Goal: Task Accomplishment & Management: Complete application form

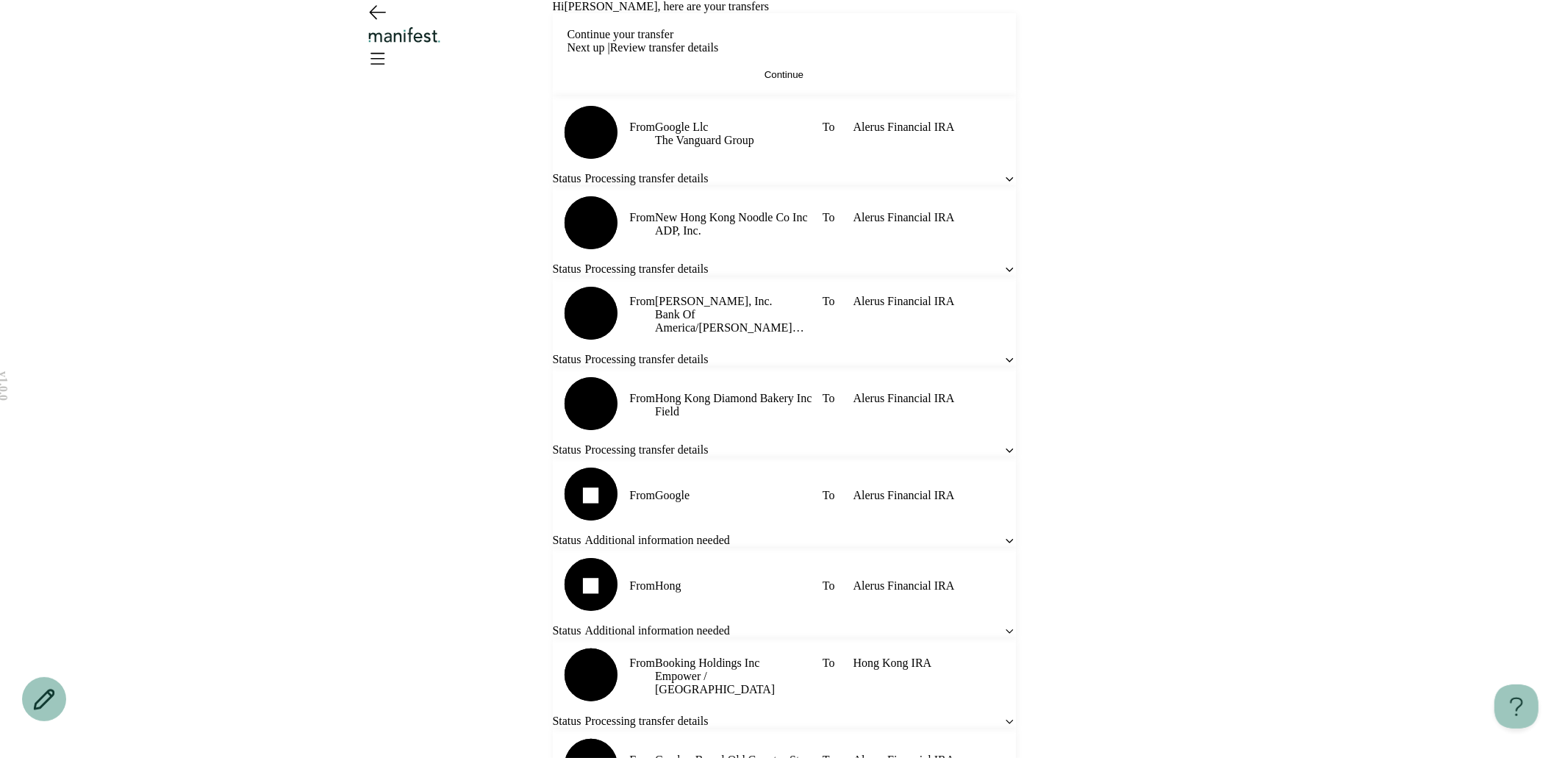
click at [873, 80] on button "Continue" at bounding box center [784, 75] width 434 height 11
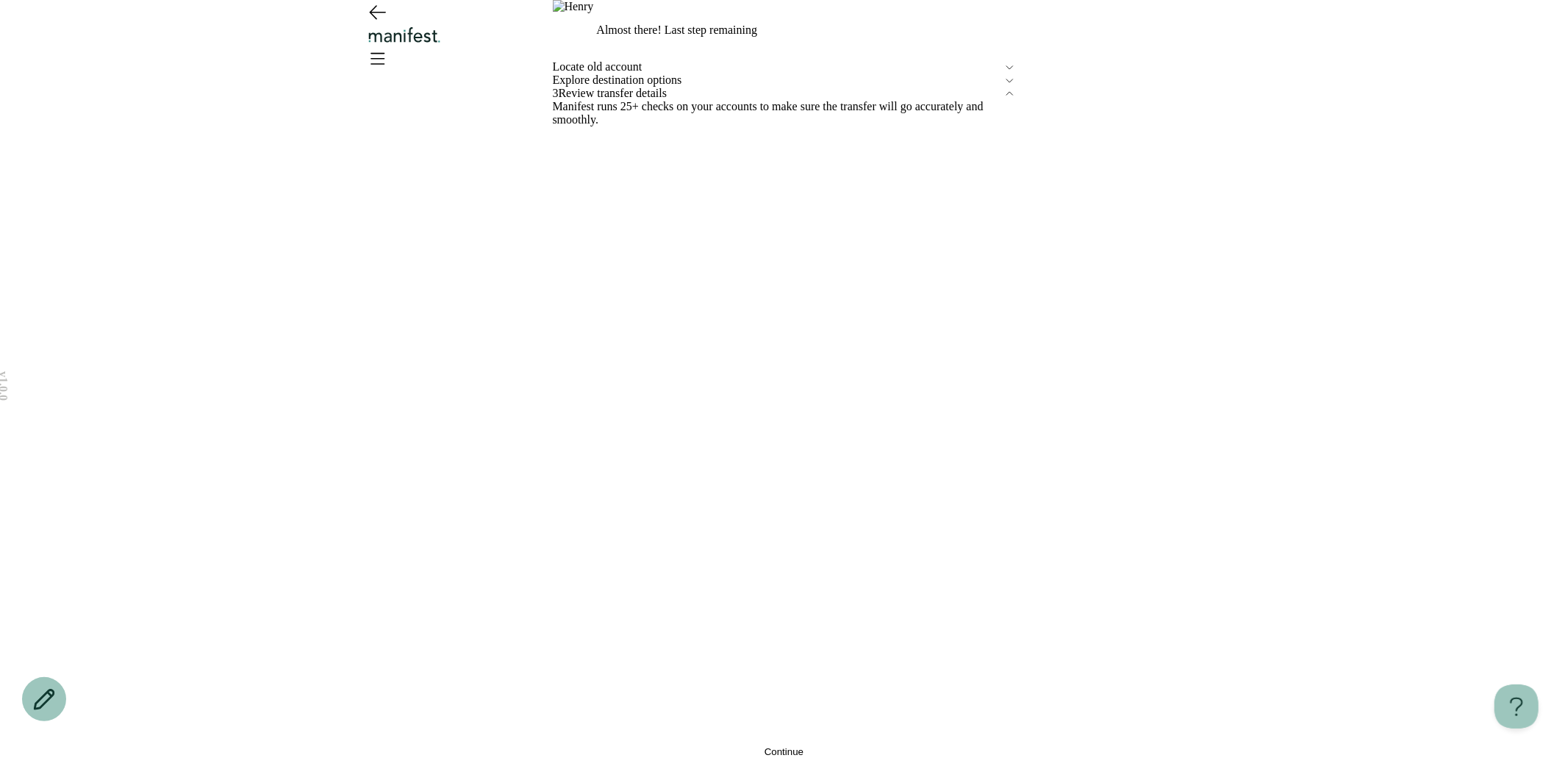
click at [741, 746] on button "Continue" at bounding box center [784, 752] width 464 height 11
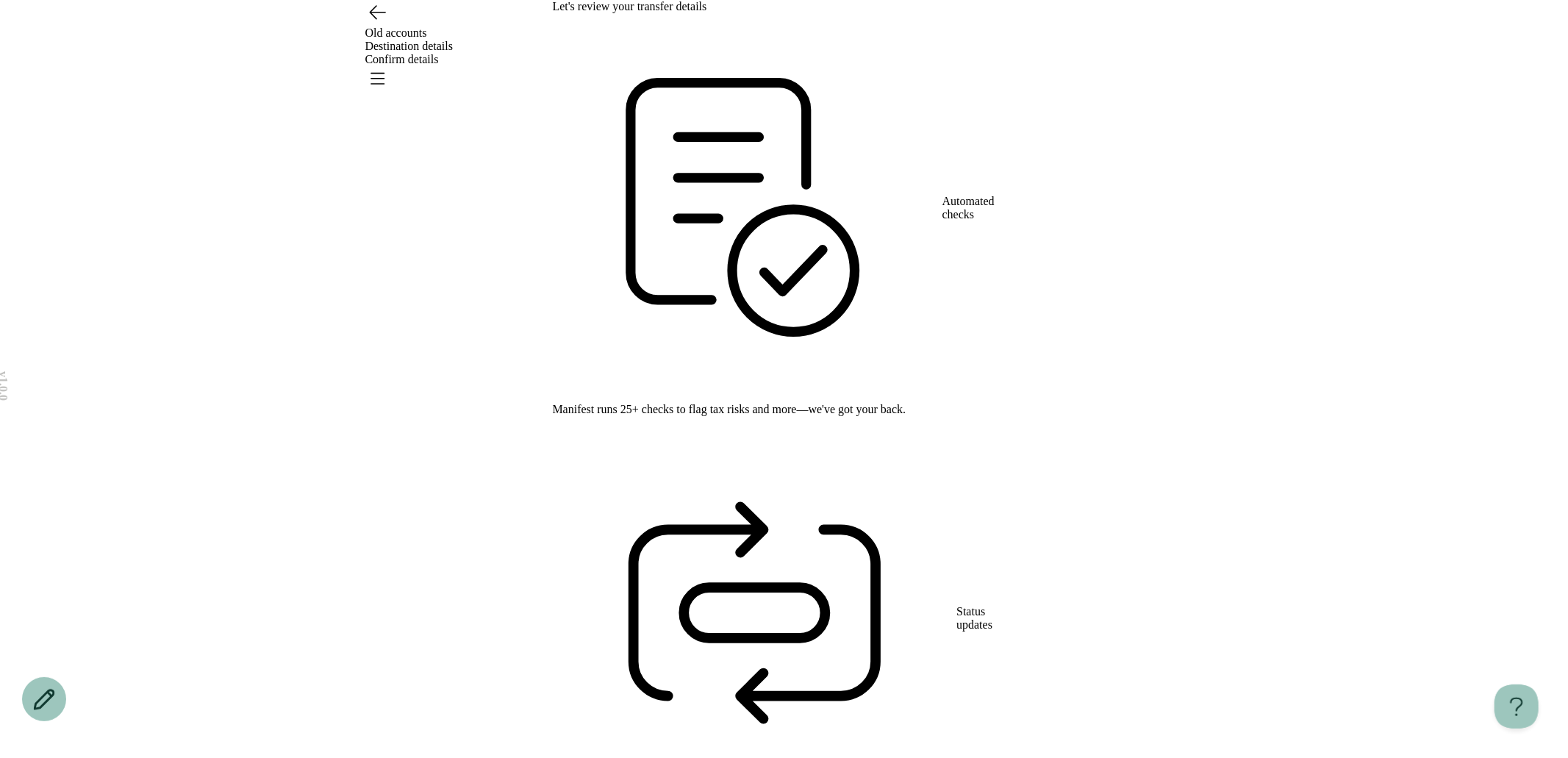
click at [384, 74] on icon "Open menu" at bounding box center [378, 78] width 13 height 10
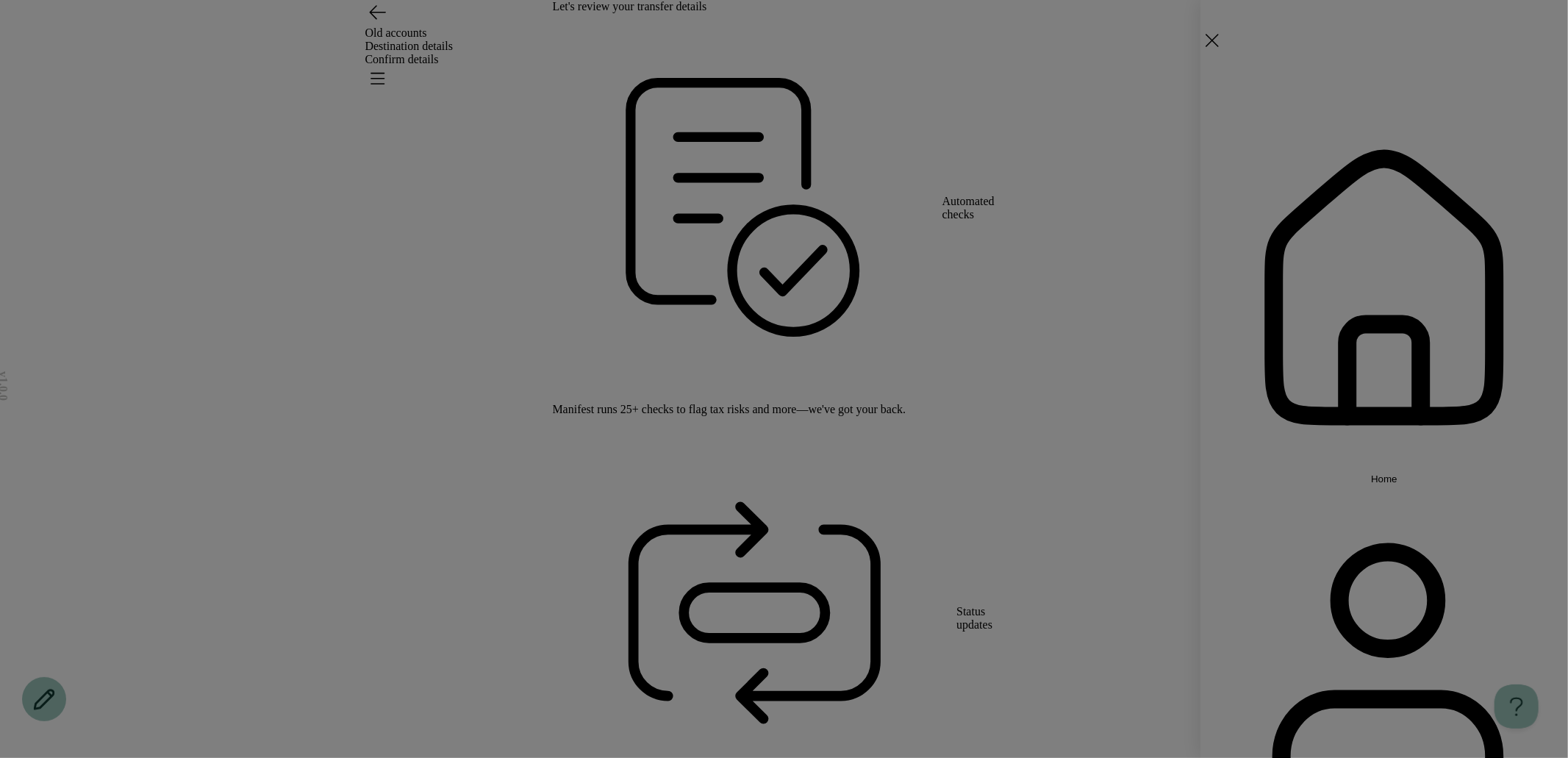
click at [1277, 158] on button "Home" at bounding box center [1384, 294] width 368 height 381
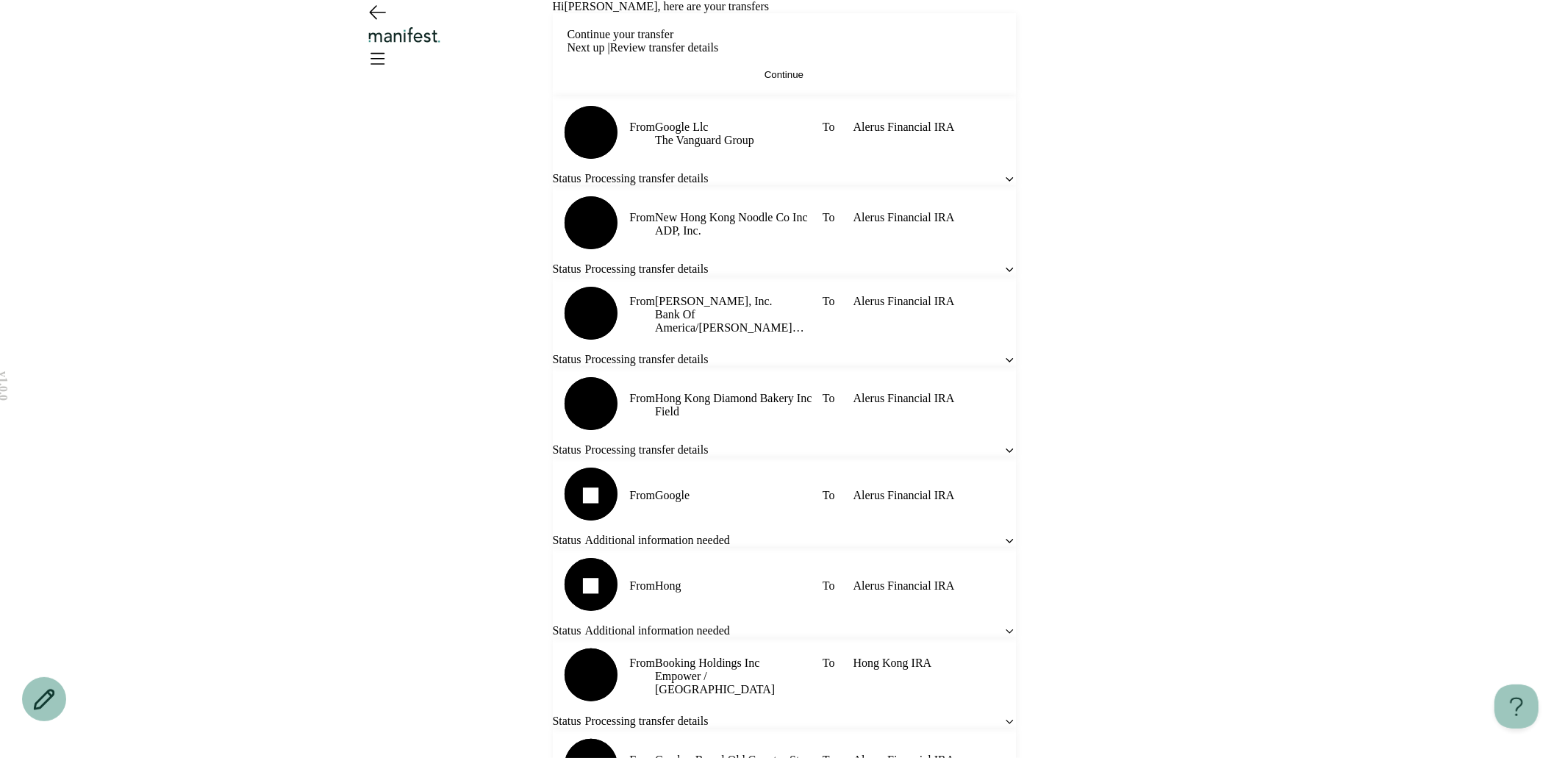
click at [389, 46] on icon "Open menu" at bounding box center [377, 58] width 24 height 24
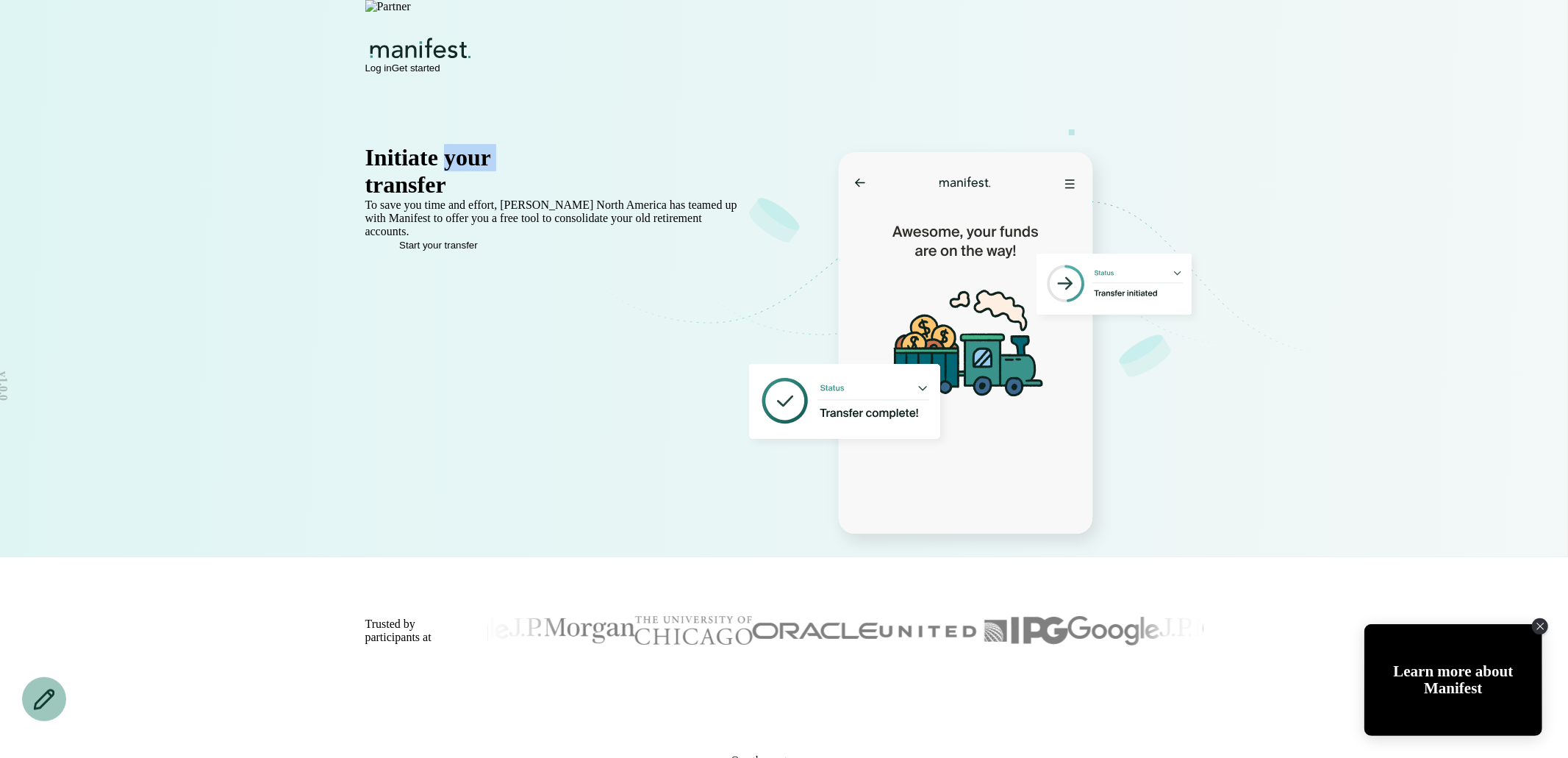
drag, startPoint x: 669, startPoint y: 168, endPoint x: 485, endPoint y: 168, distance: 184.0
click at [485, 168] on div "Initiate your 401(k)" at bounding box center [555, 158] width 380 height 28
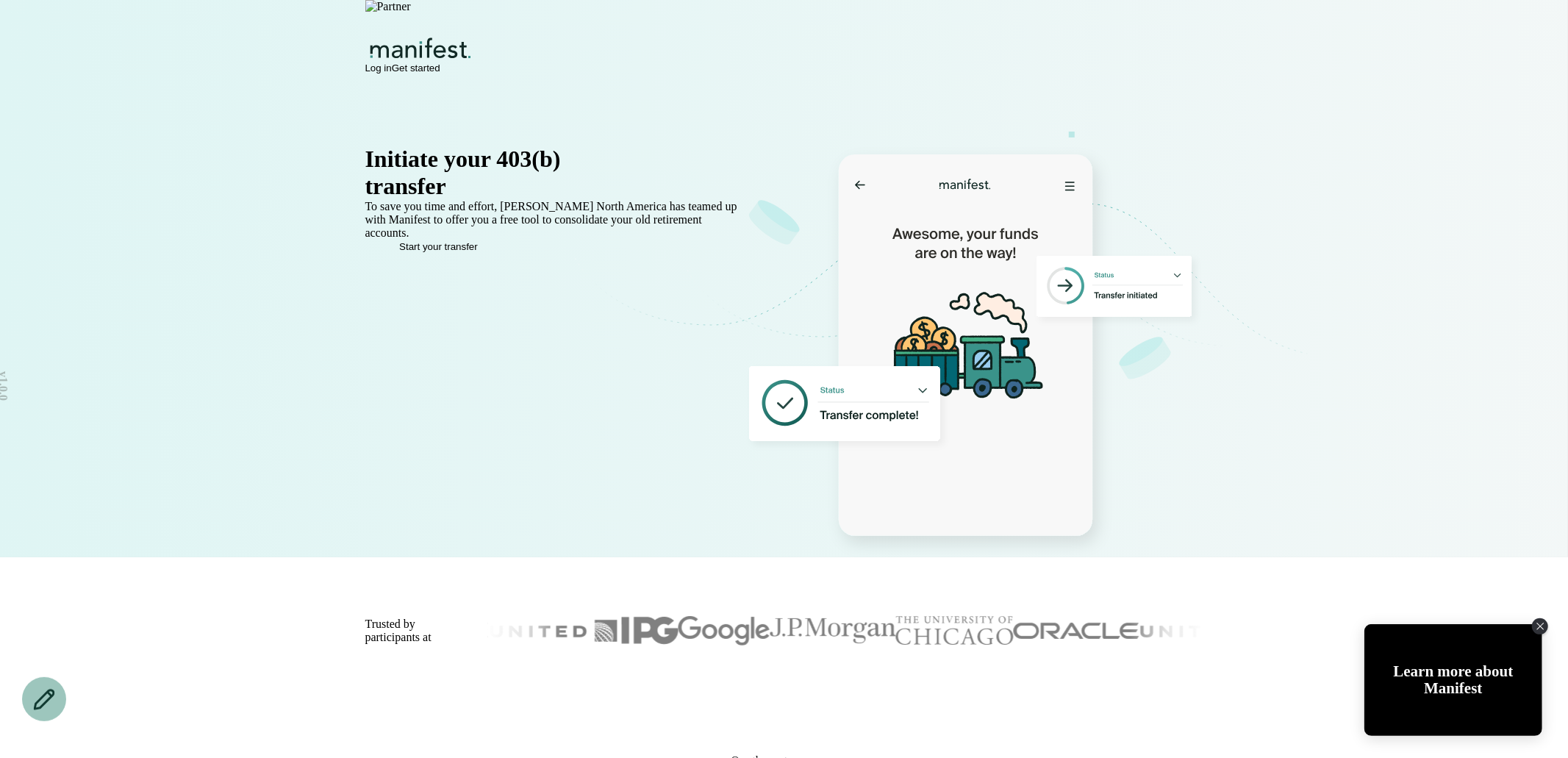
click at [392, 63] on span "Log in" at bounding box center [378, 68] width 27 height 11
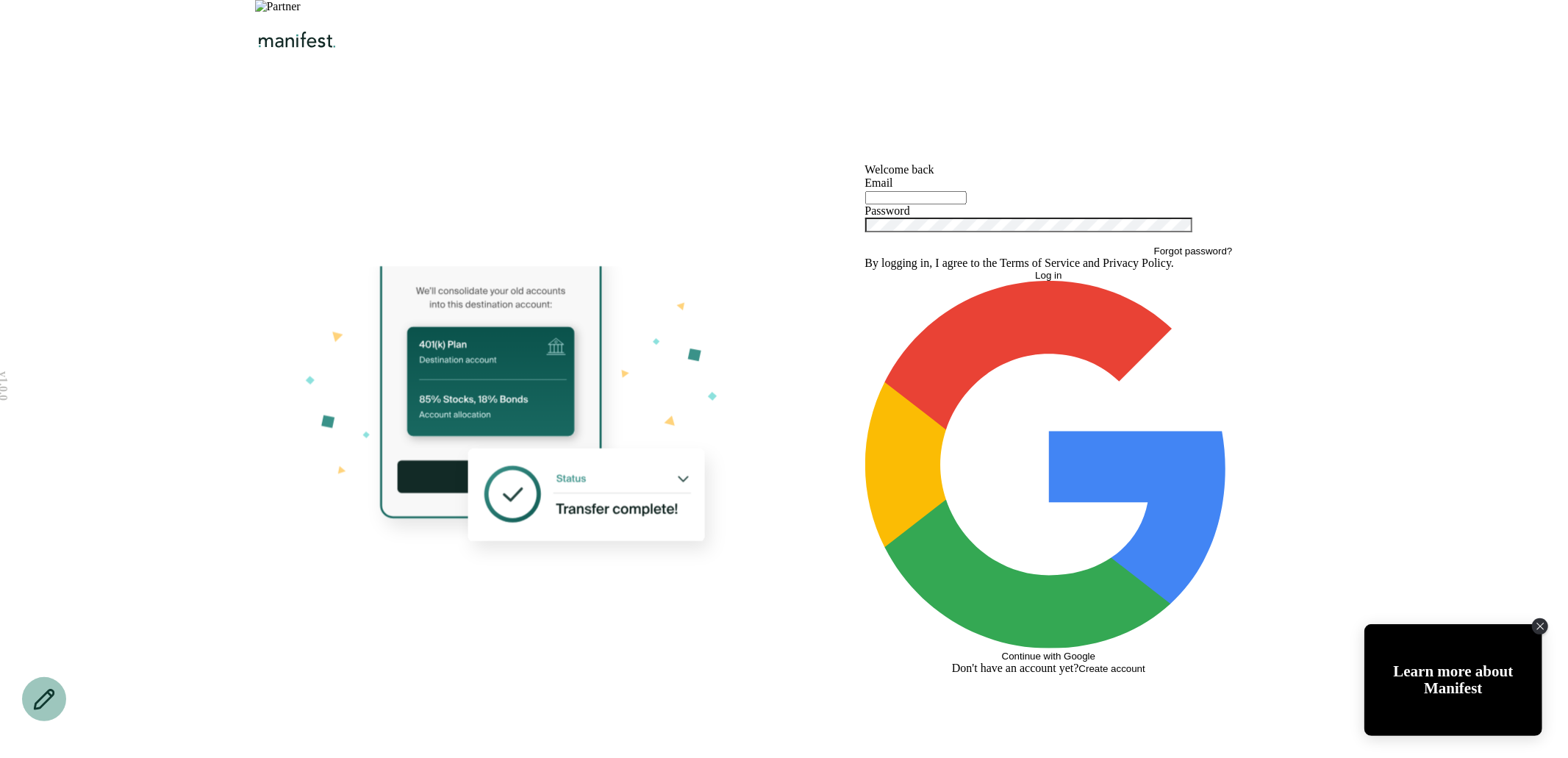
type input "**********"
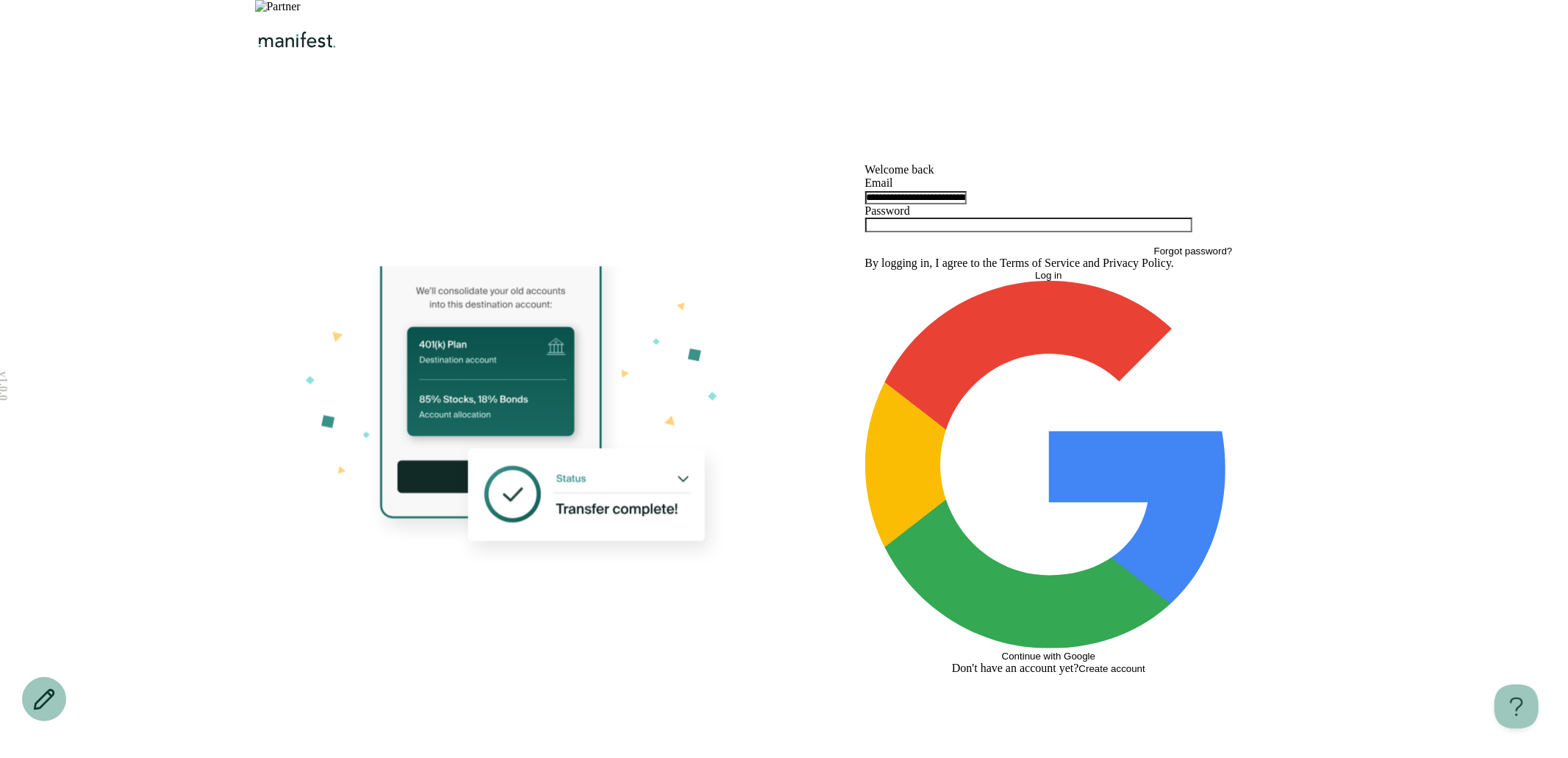
click at [301, 13] on img at bounding box center [278, 6] width 46 height 13
click at [339, 36] on img "Logo" at bounding box center [297, 40] width 85 height 17
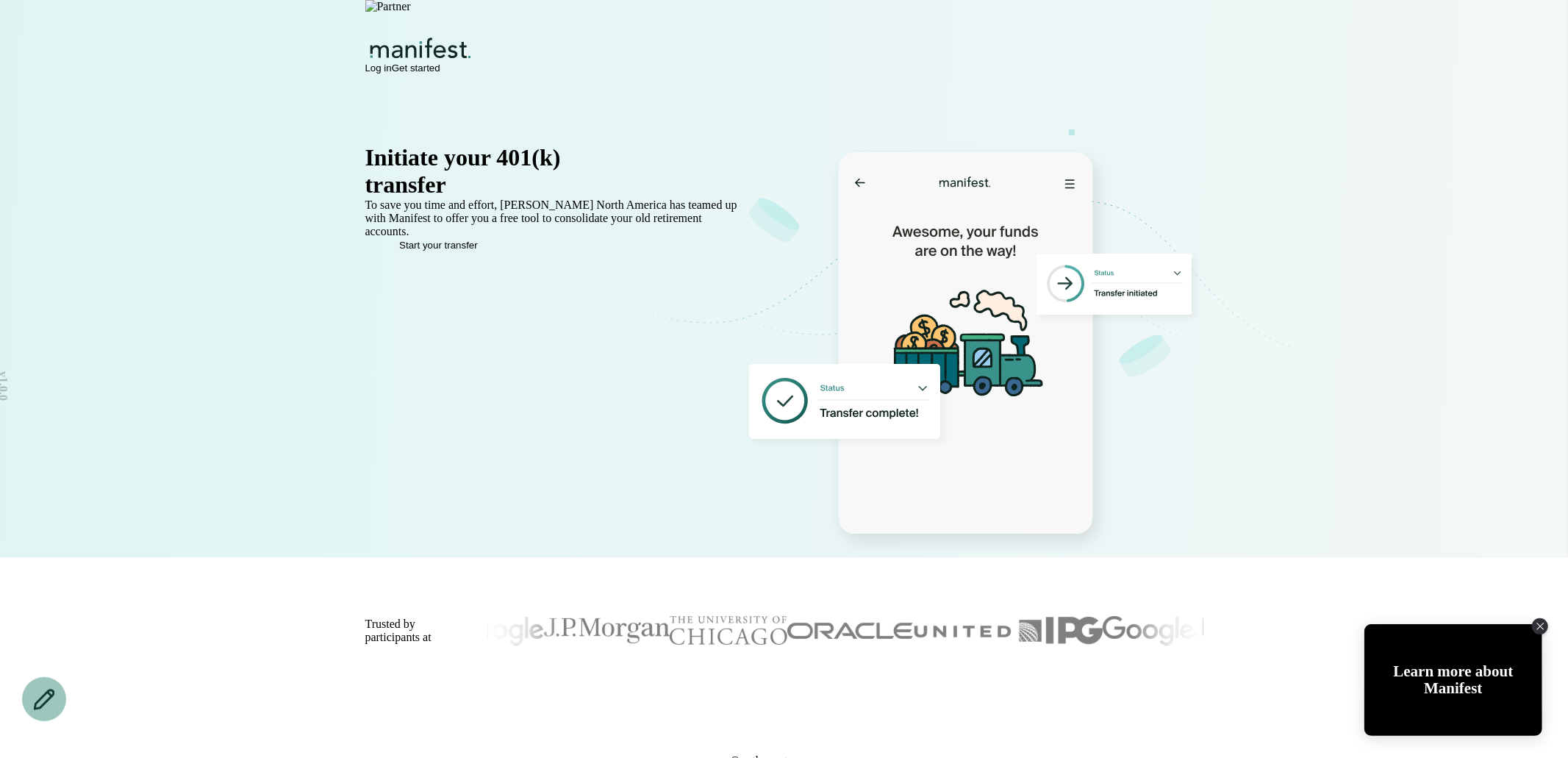
click at [441, 63] on span "Get started" at bounding box center [416, 68] width 49 height 11
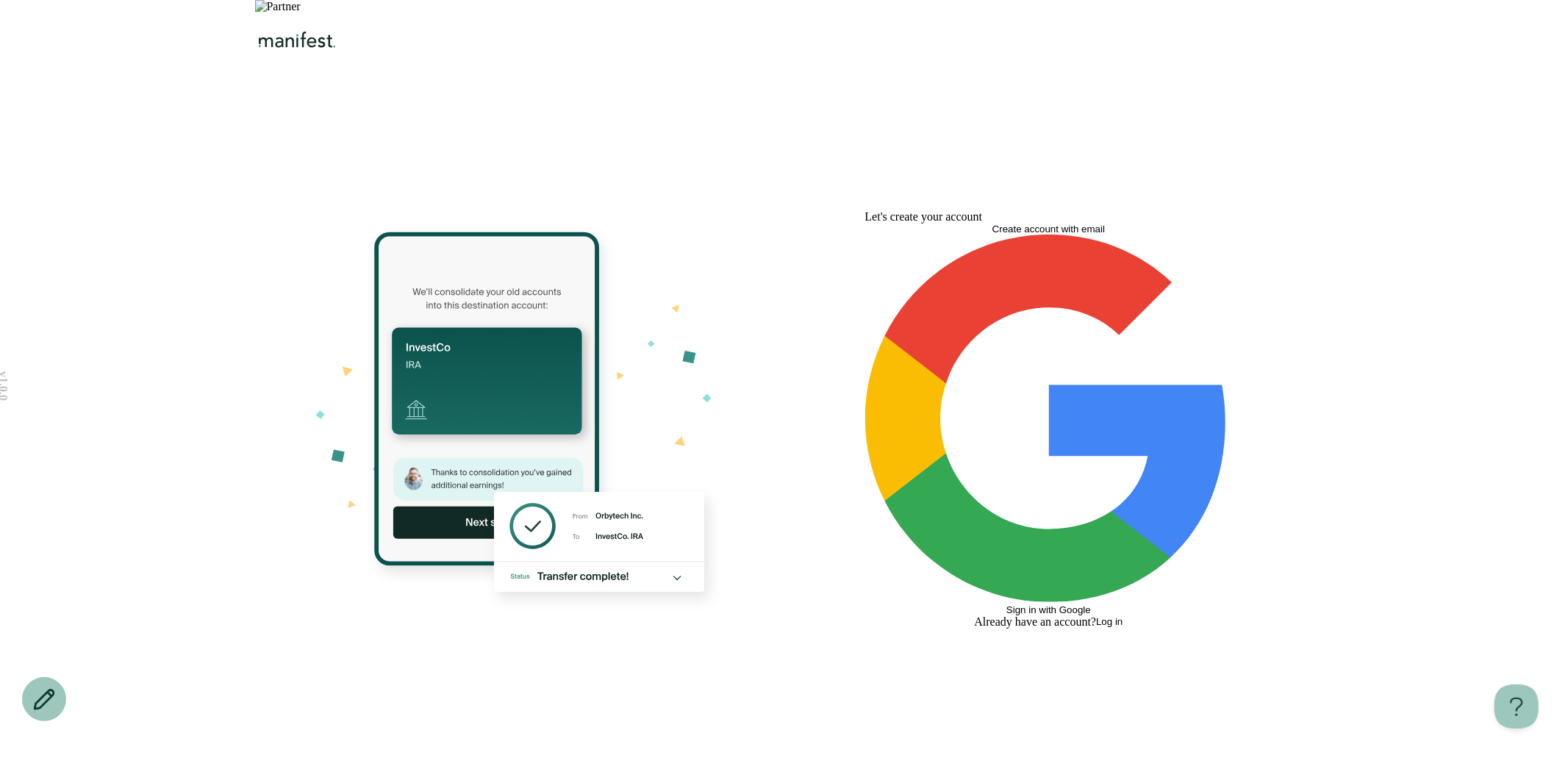
click at [1097, 235] on span "Create account with email" at bounding box center [1048, 229] width 112 height 11
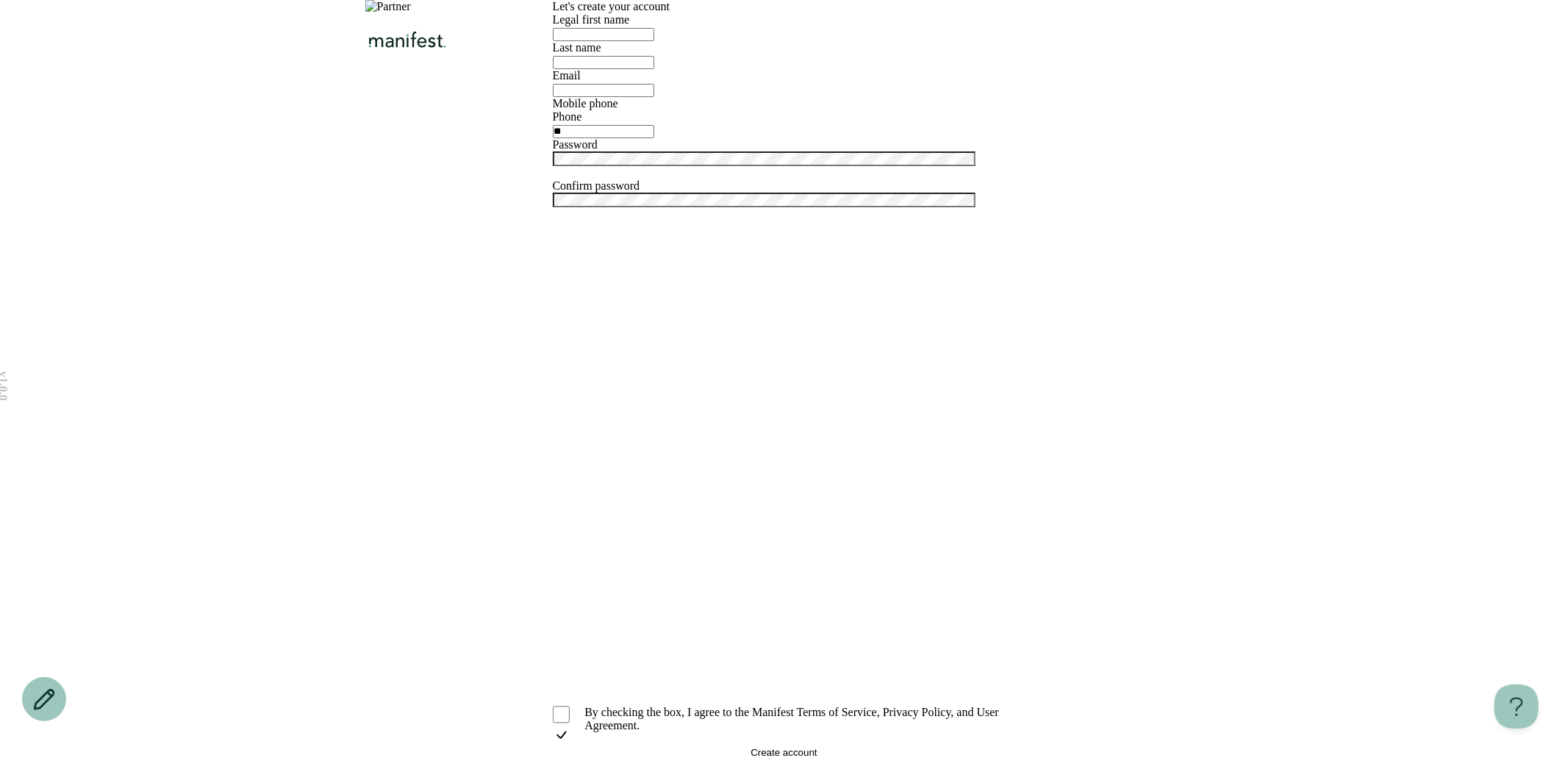
click at [654, 41] on input "text" at bounding box center [603, 34] width 101 height 13
click at [445, 37] on img "Logo" at bounding box center [407, 40] width 85 height 17
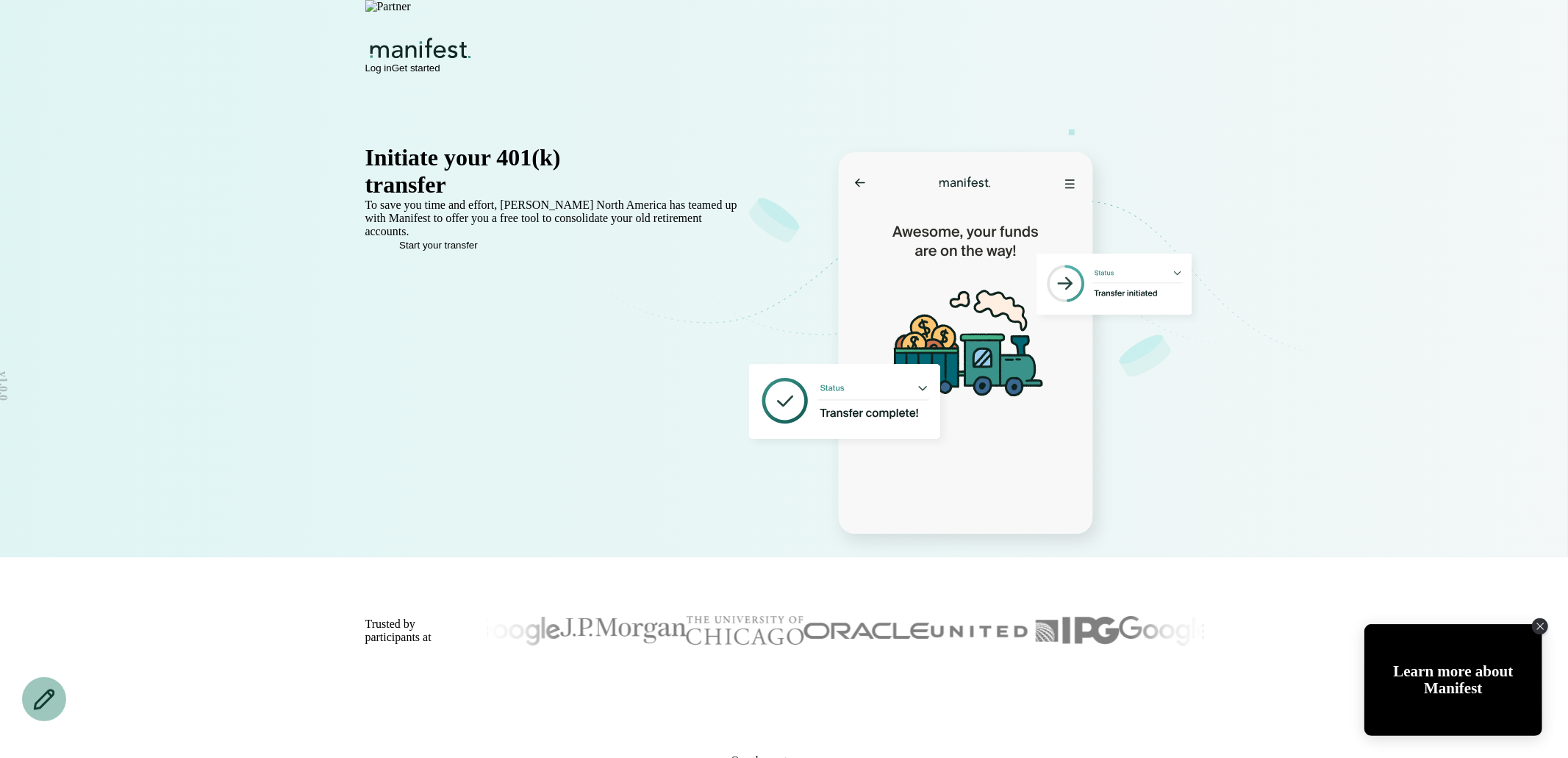
click at [441, 63] on span "Get started" at bounding box center [416, 68] width 49 height 11
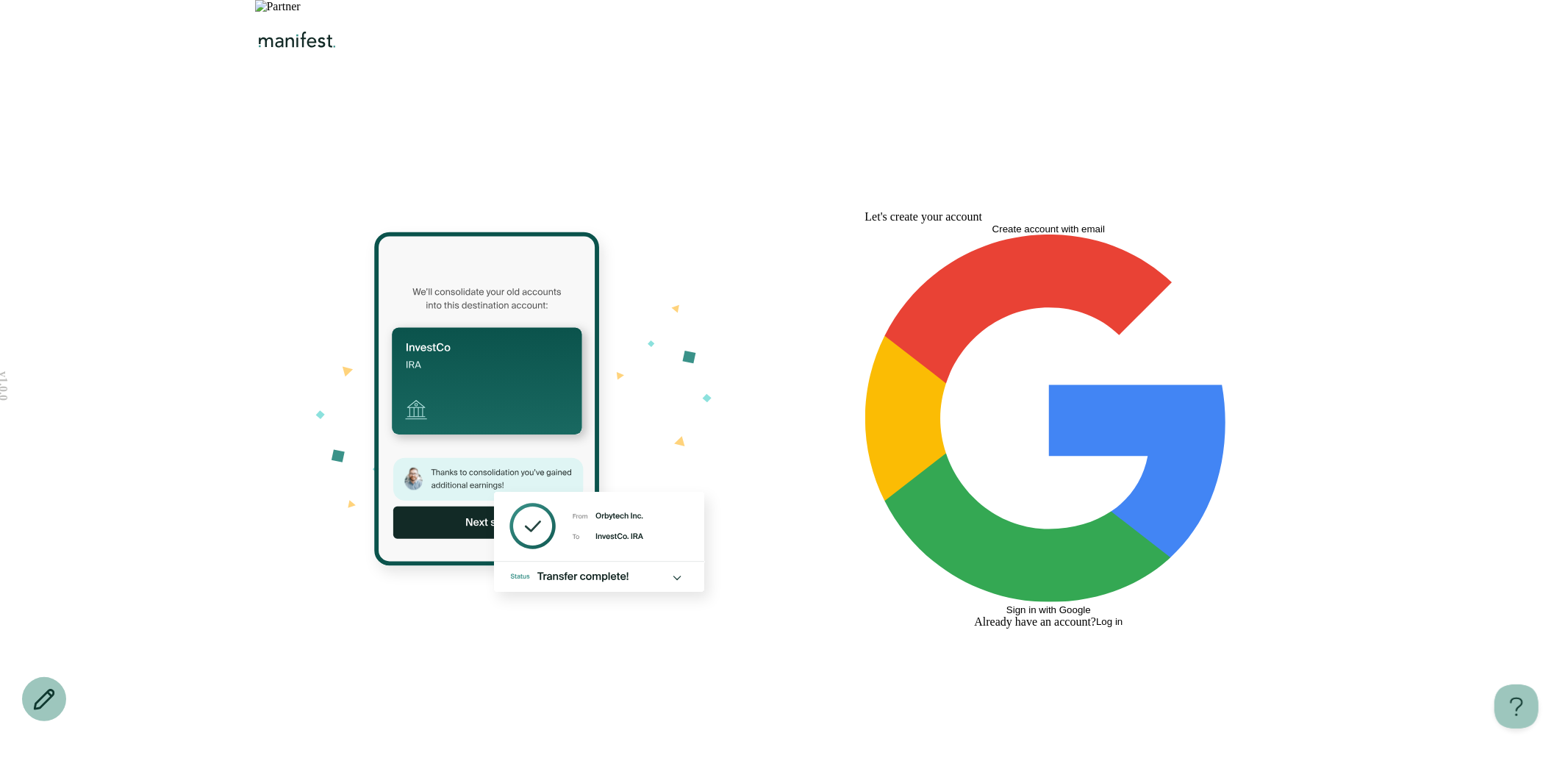
click at [1104, 235] on span "Create account with email" at bounding box center [1048, 229] width 112 height 11
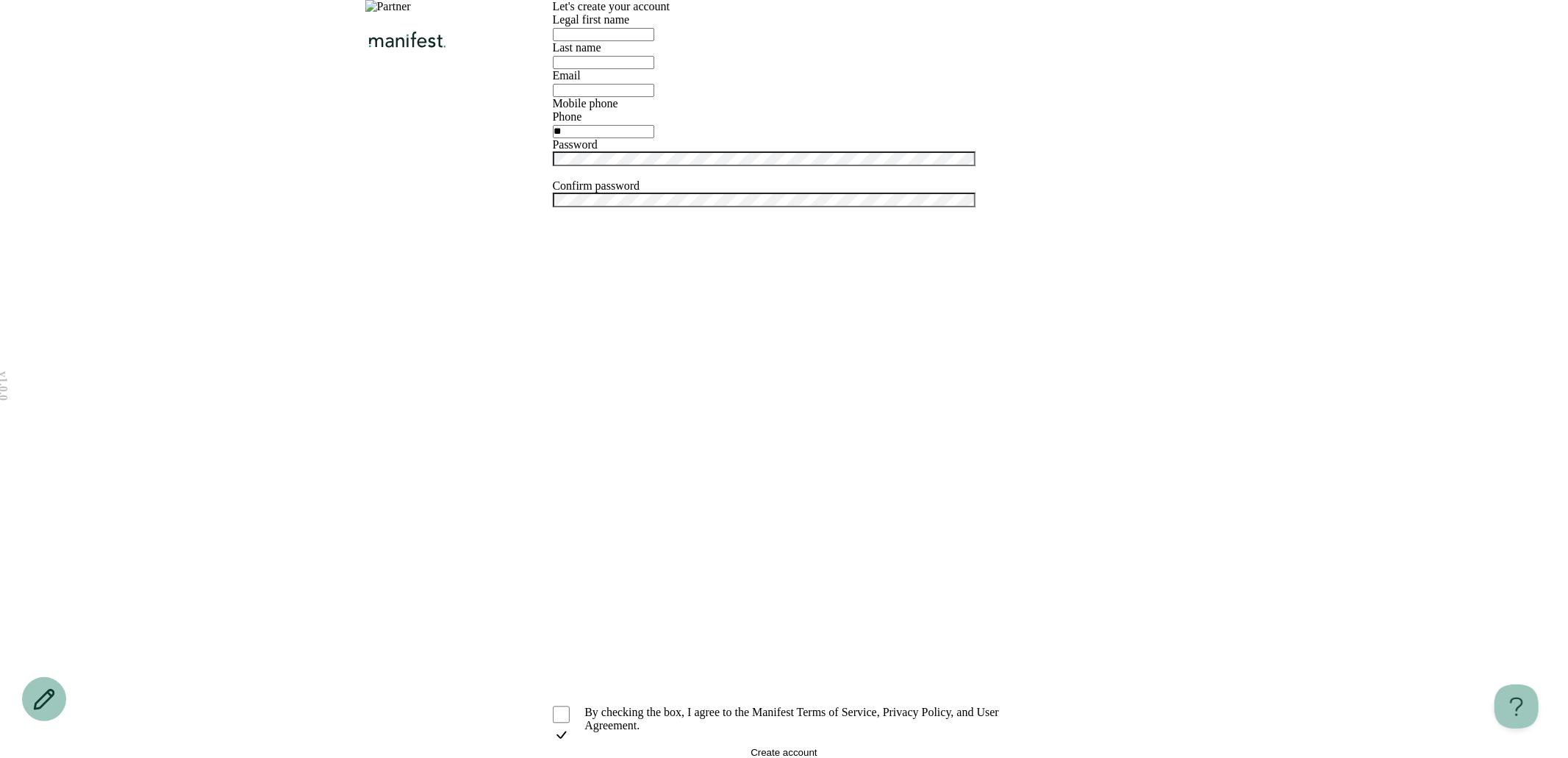
click at [464, 49] on div at bounding box center [784, 26] width 838 height 52
click at [450, 43] on img "Logo" at bounding box center [407, 40] width 85 height 17
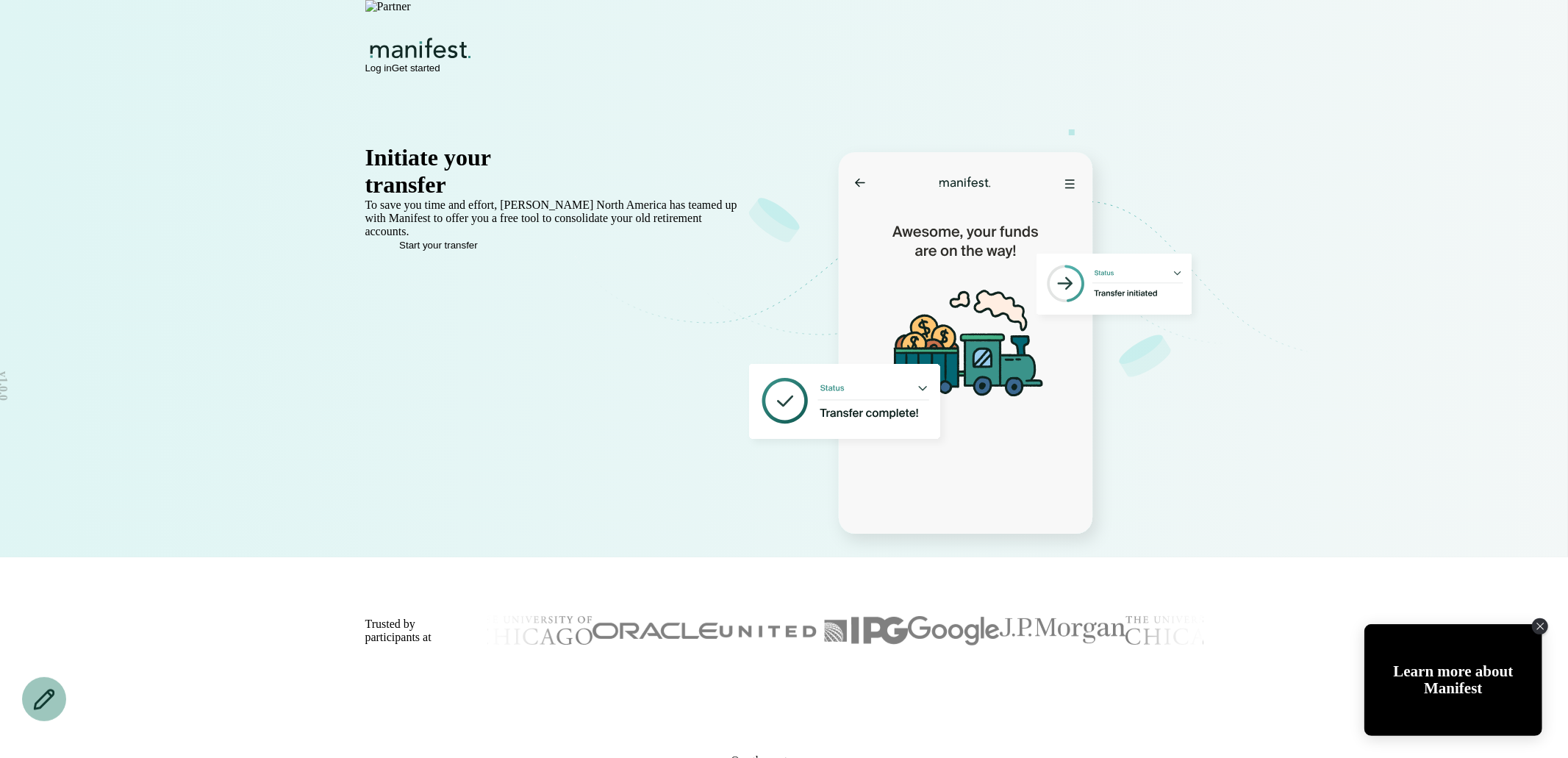
click at [826, 396] on rect at bounding box center [844, 402] width 191 height 75
click at [430, 251] on span "Start your transfer" at bounding box center [439, 246] width 79 height 11
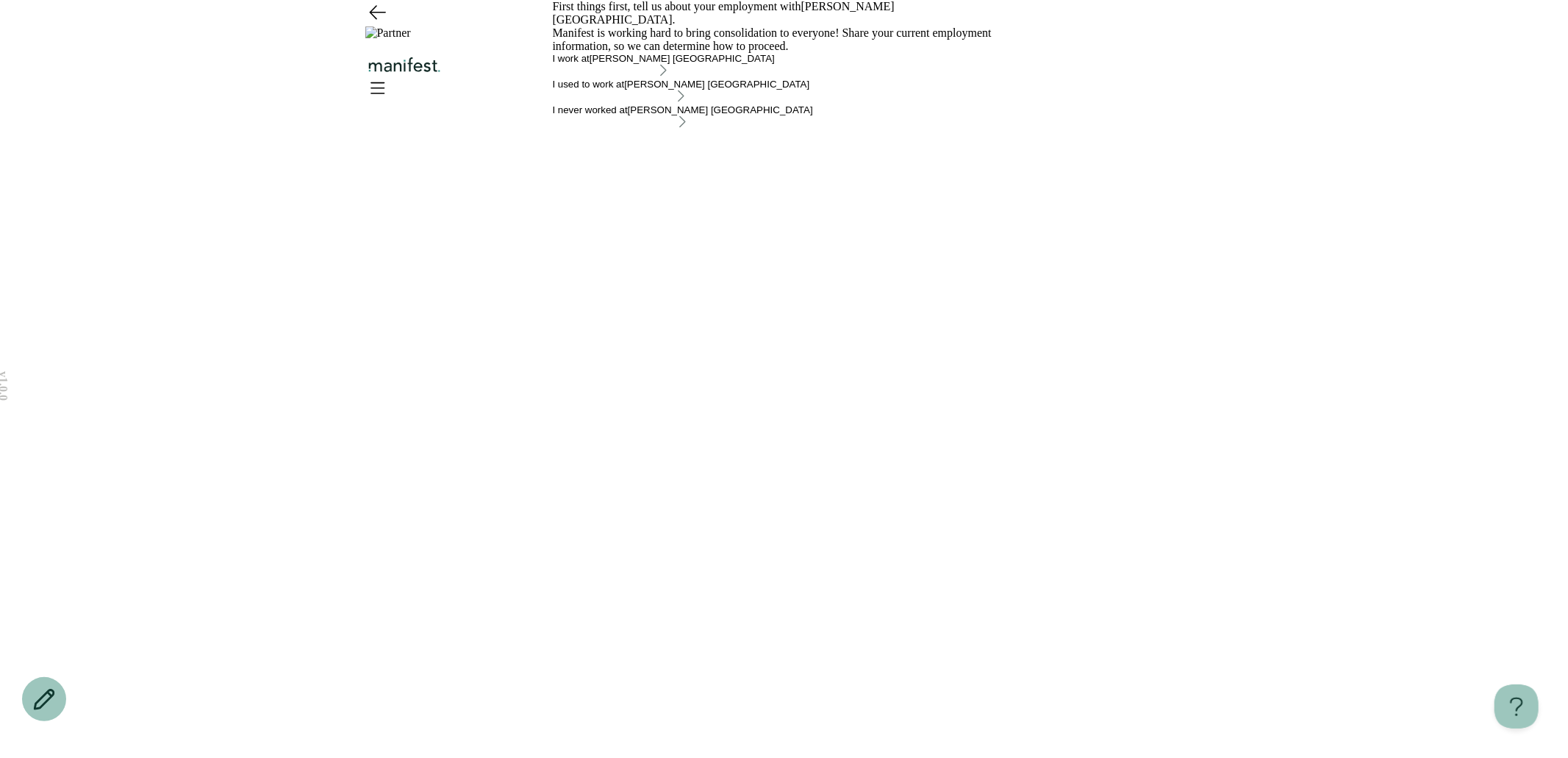
click at [382, 19] on icon "Go back" at bounding box center [377, 12] width 16 height 13
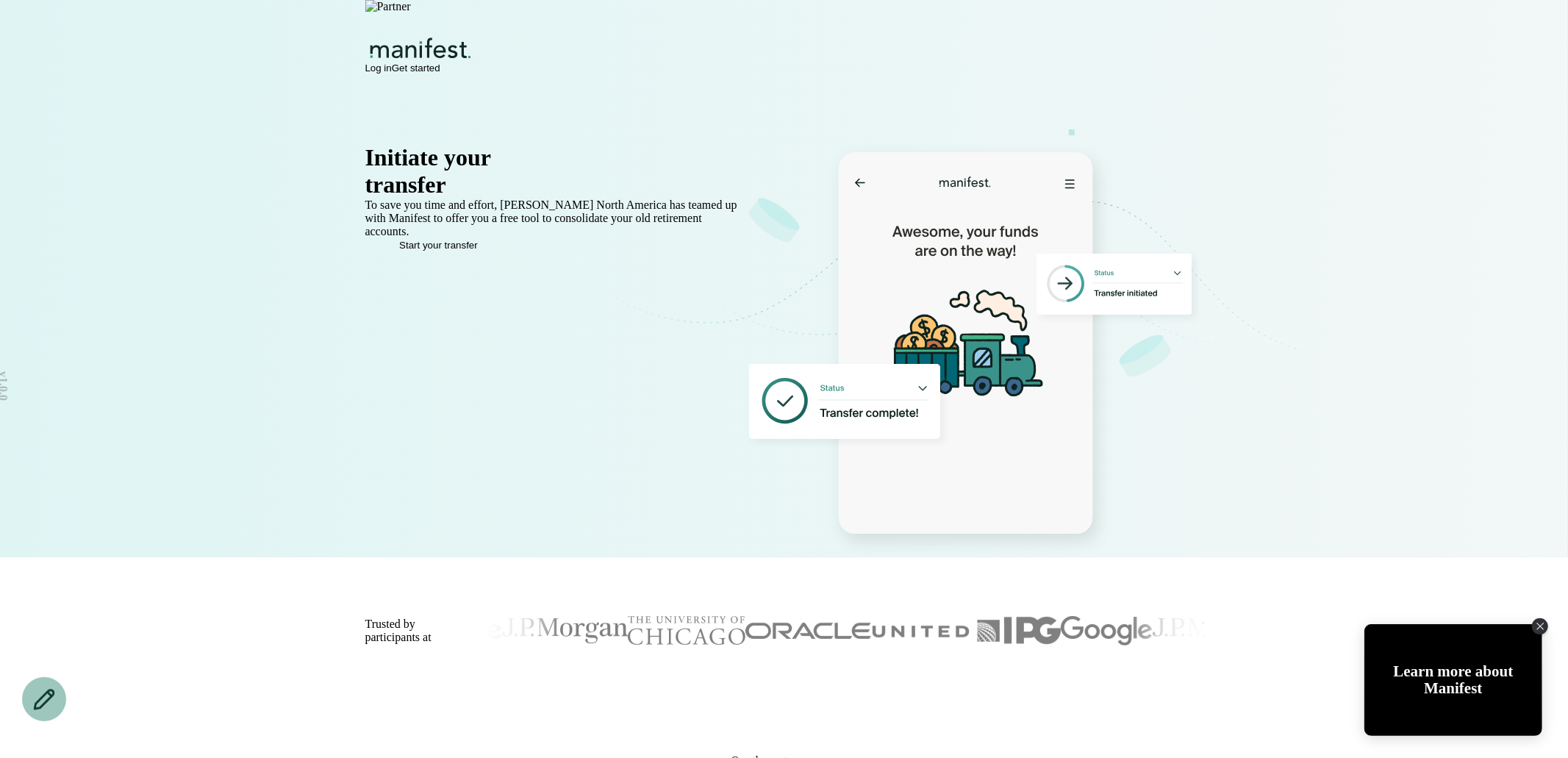
click at [462, 251] on span "Start your transfer" at bounding box center [439, 246] width 79 height 11
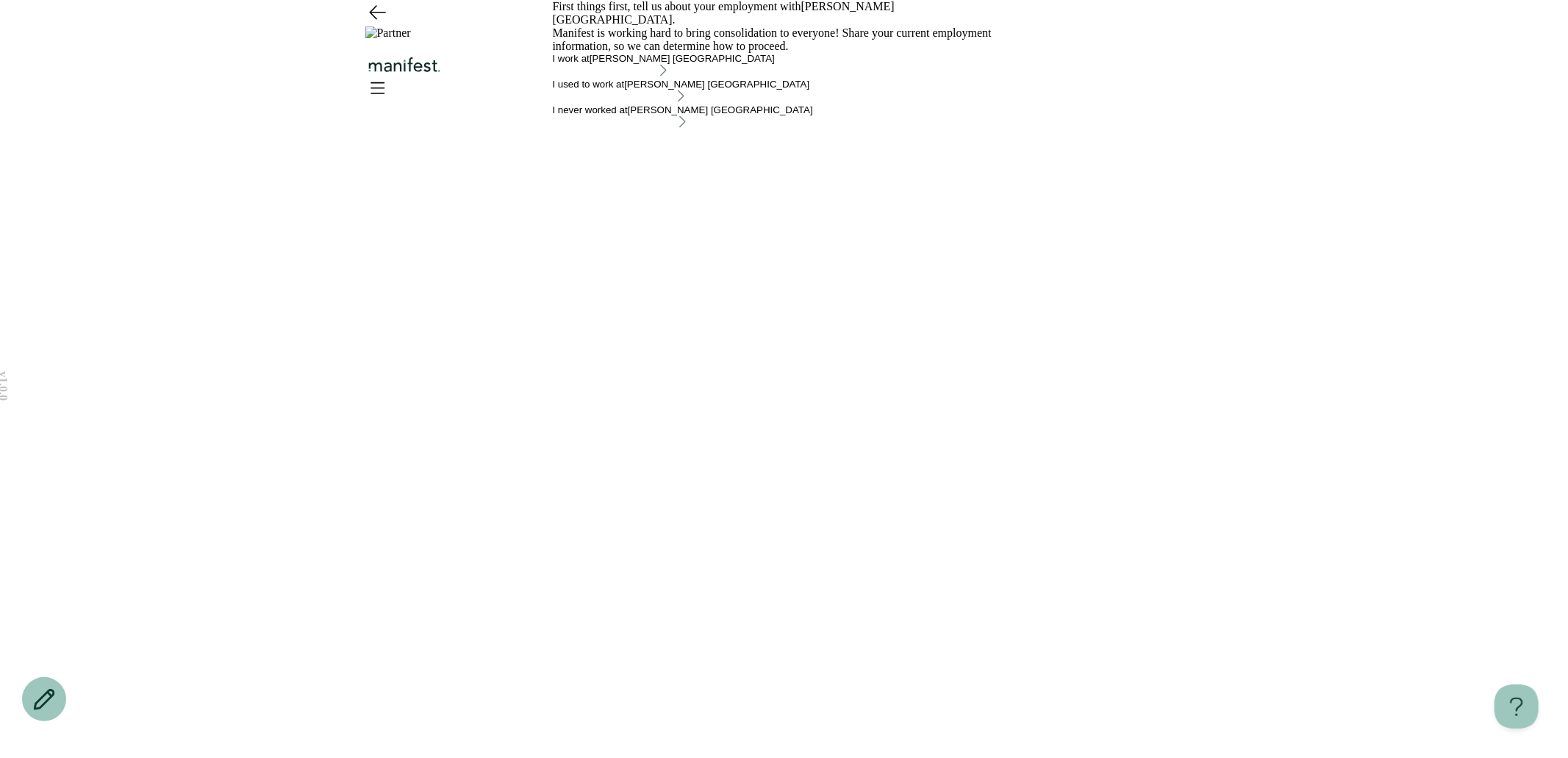
click at [375, 24] on icon "Go back" at bounding box center [377, 12] width 24 height 24
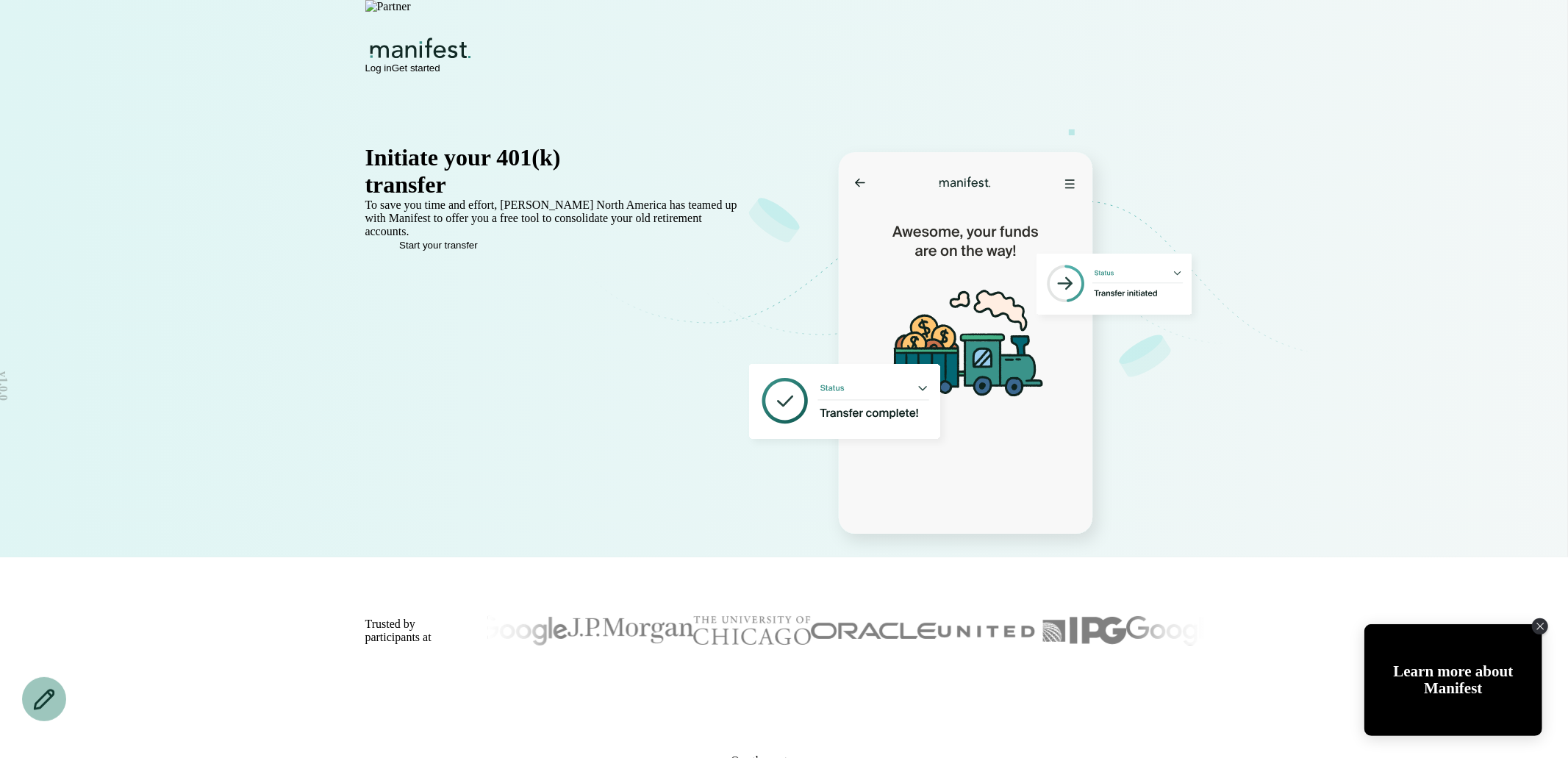
click at [441, 63] on span "Get started" at bounding box center [416, 68] width 49 height 11
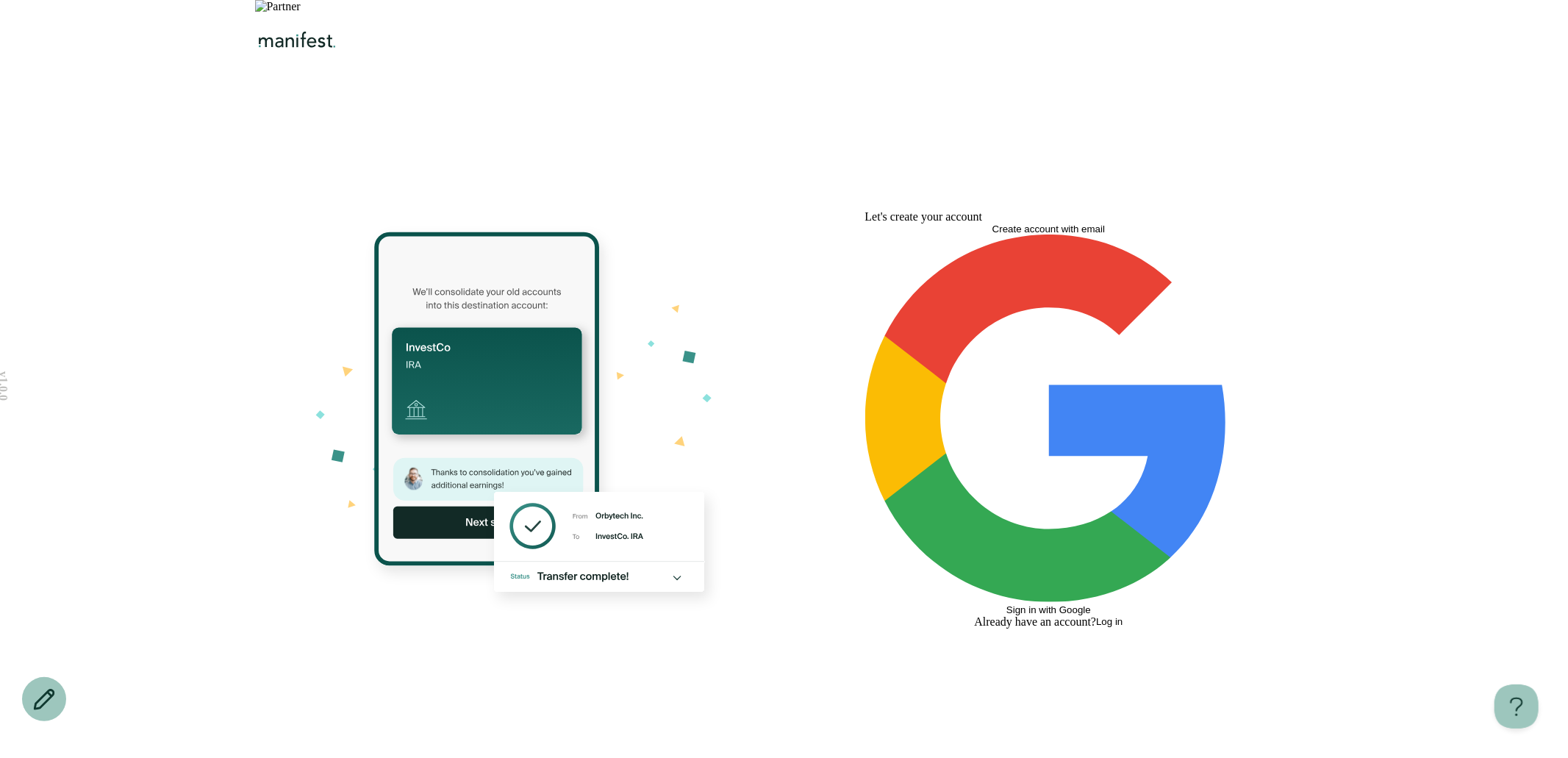
click at [301, 13] on img at bounding box center [278, 6] width 46 height 13
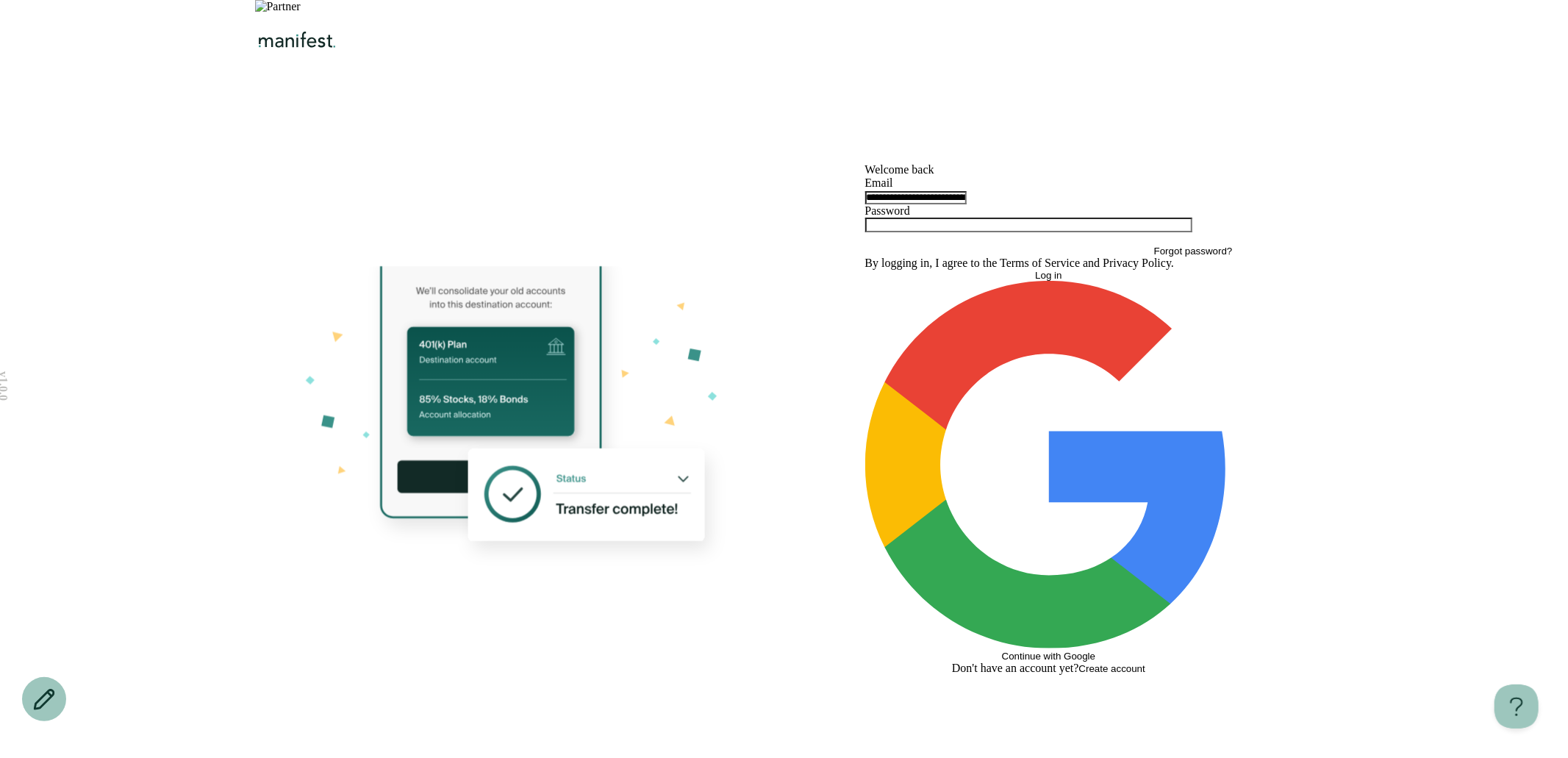
click at [967, 204] on input "**********" at bounding box center [916, 198] width 101 height 13
